Goal: Transaction & Acquisition: Book appointment/travel/reservation

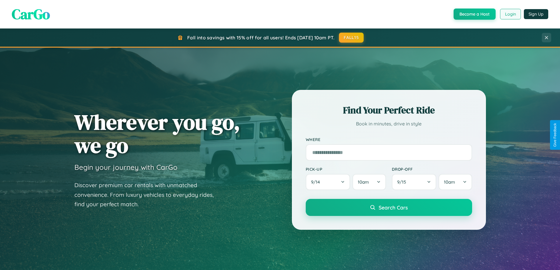
click at [510, 14] on button "Login" at bounding box center [510, 14] width 21 height 11
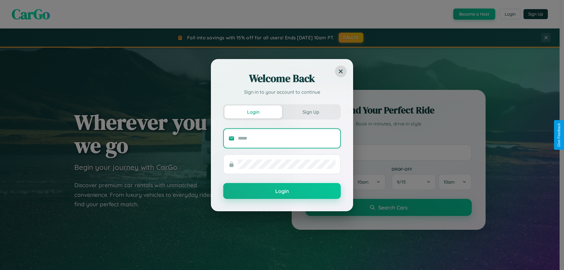
click at [287, 138] on input "text" at bounding box center [287, 138] width 98 height 9
type input "**********"
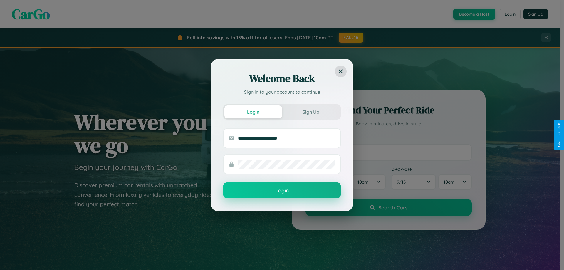
click at [282, 191] on button "Login" at bounding box center [282, 190] width 118 height 16
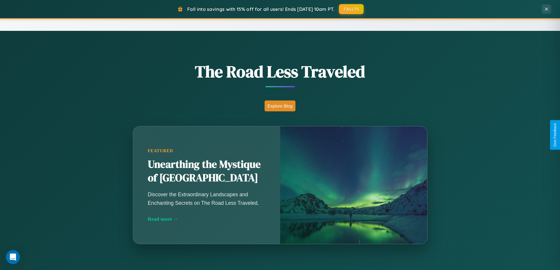
scroll to position [944, 0]
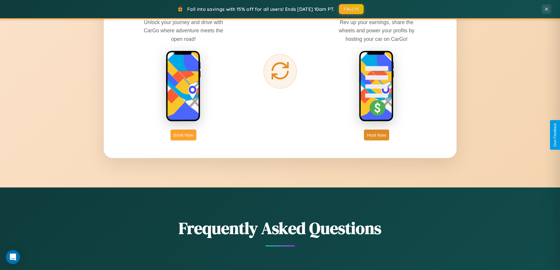
click at [183, 135] on button "Book Now" at bounding box center [183, 135] width 26 height 11
